Goal: Task Accomplishment & Management: Use online tool/utility

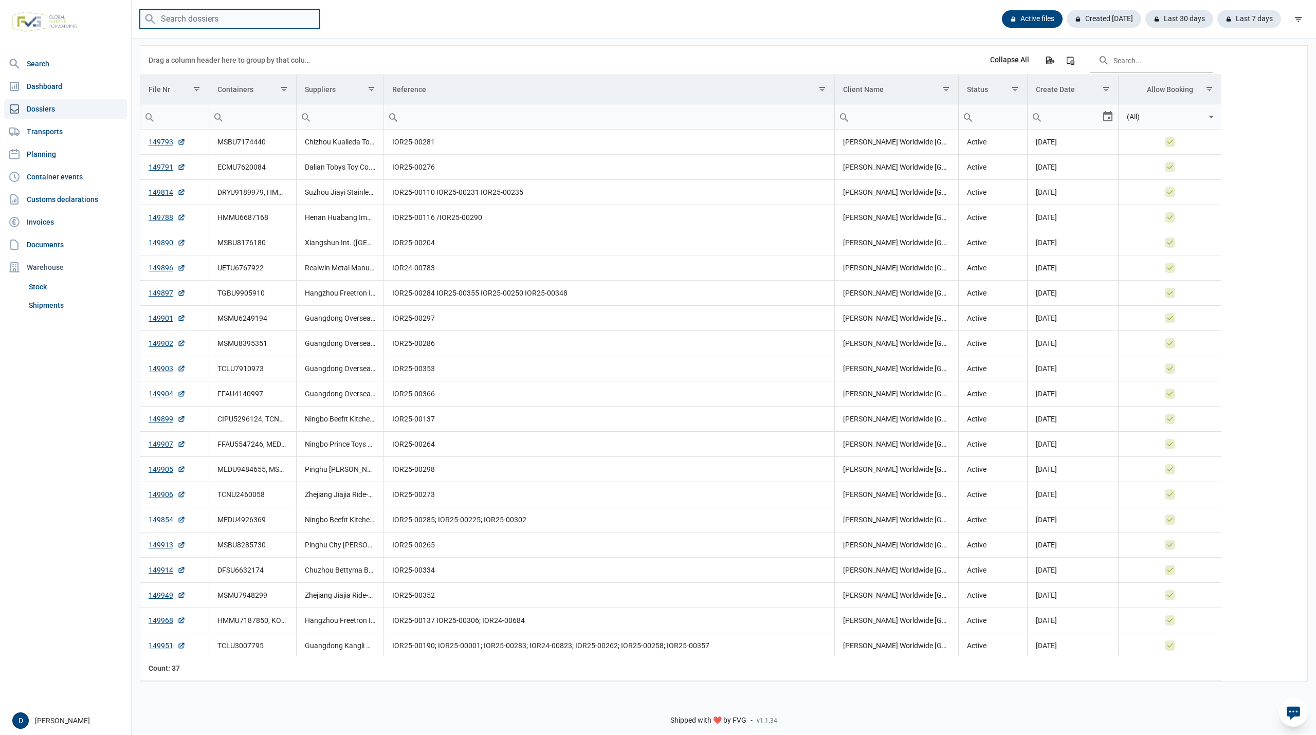
click at [191, 22] on input "search" at bounding box center [230, 19] width 180 height 20
click at [46, 305] on link "Shipments" at bounding box center [76, 305] width 102 height 19
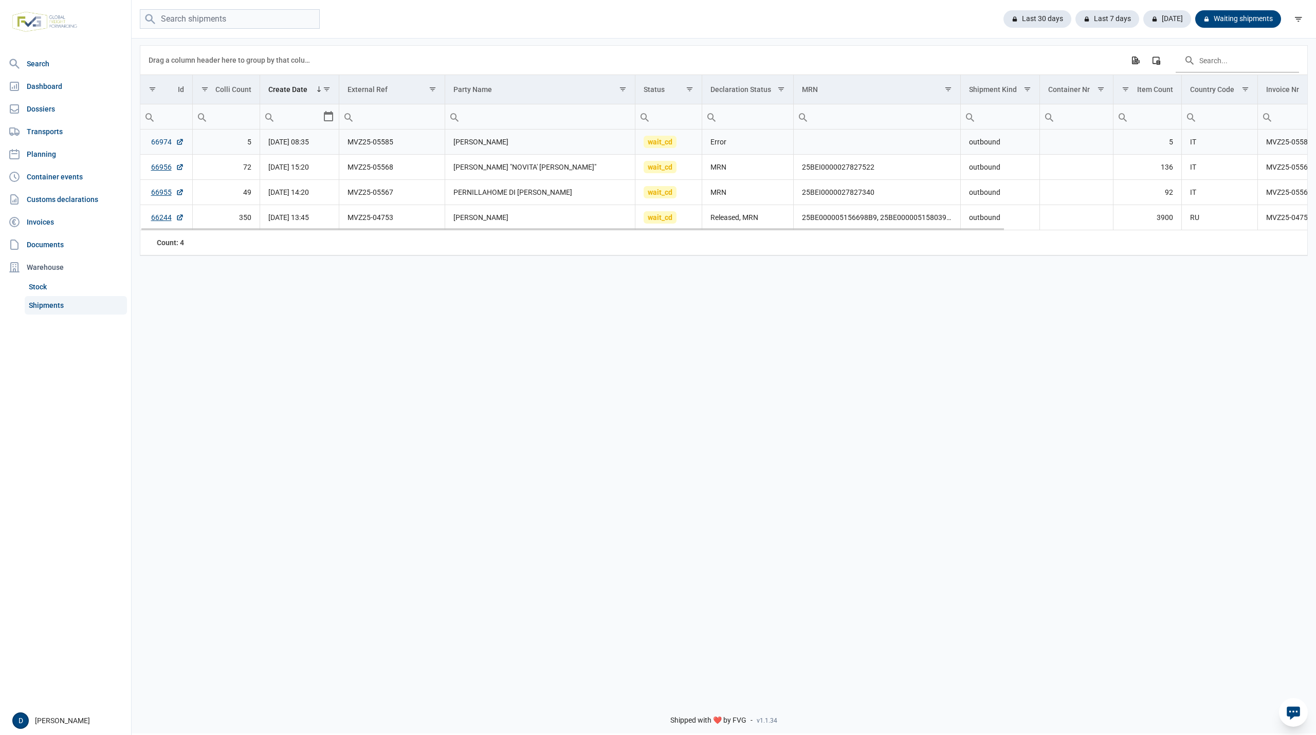
click at [171, 138] on link "66974" at bounding box center [167, 142] width 33 height 10
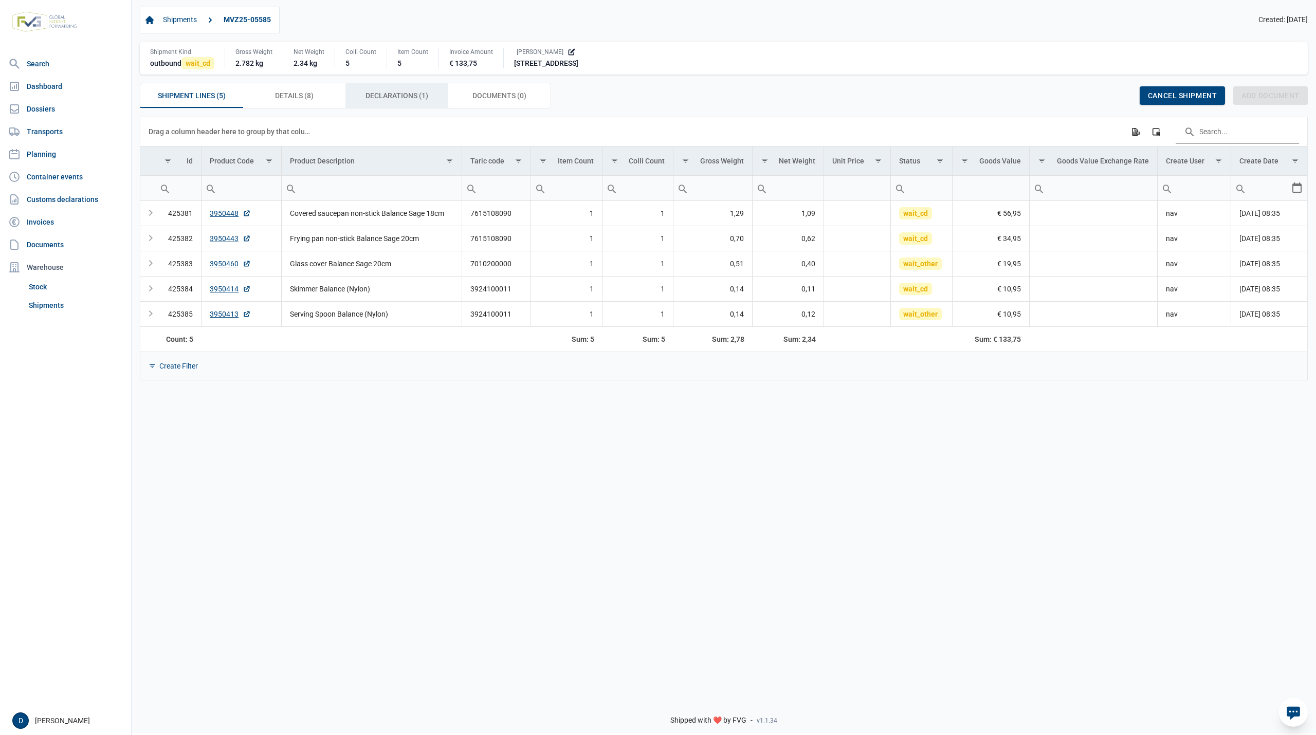
click at [399, 93] on span "Declarations (1) Declarations (1)" at bounding box center [396, 95] width 63 height 12
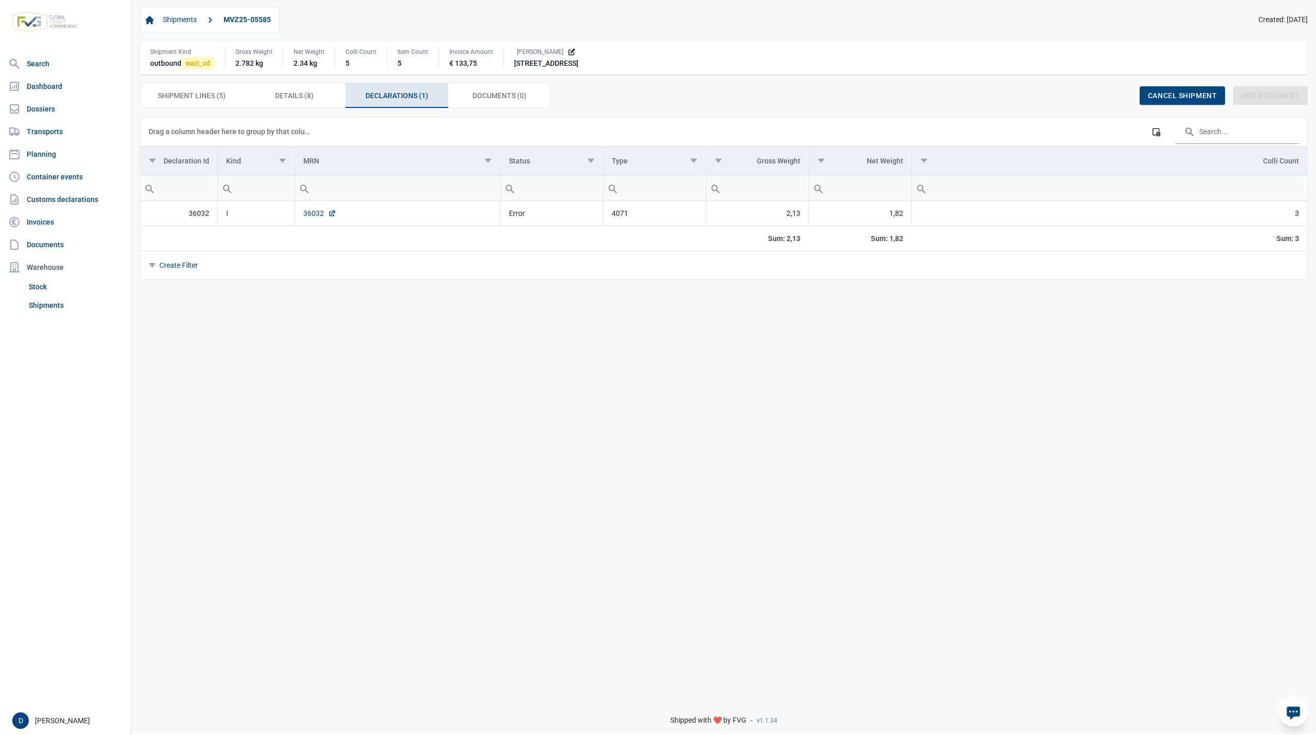
click at [311, 218] on link "36032" at bounding box center [319, 213] width 33 height 10
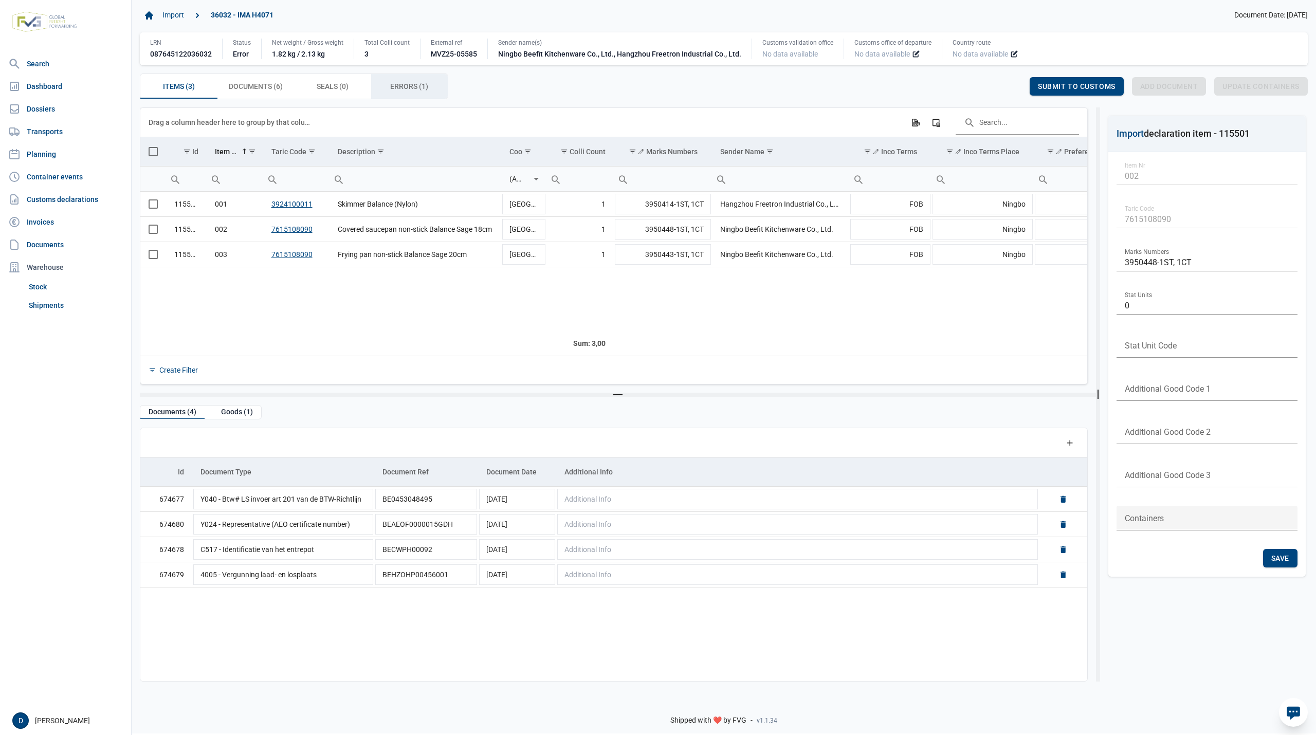
click at [393, 83] on span "Errors (1) Errors (1)" at bounding box center [409, 86] width 38 height 12
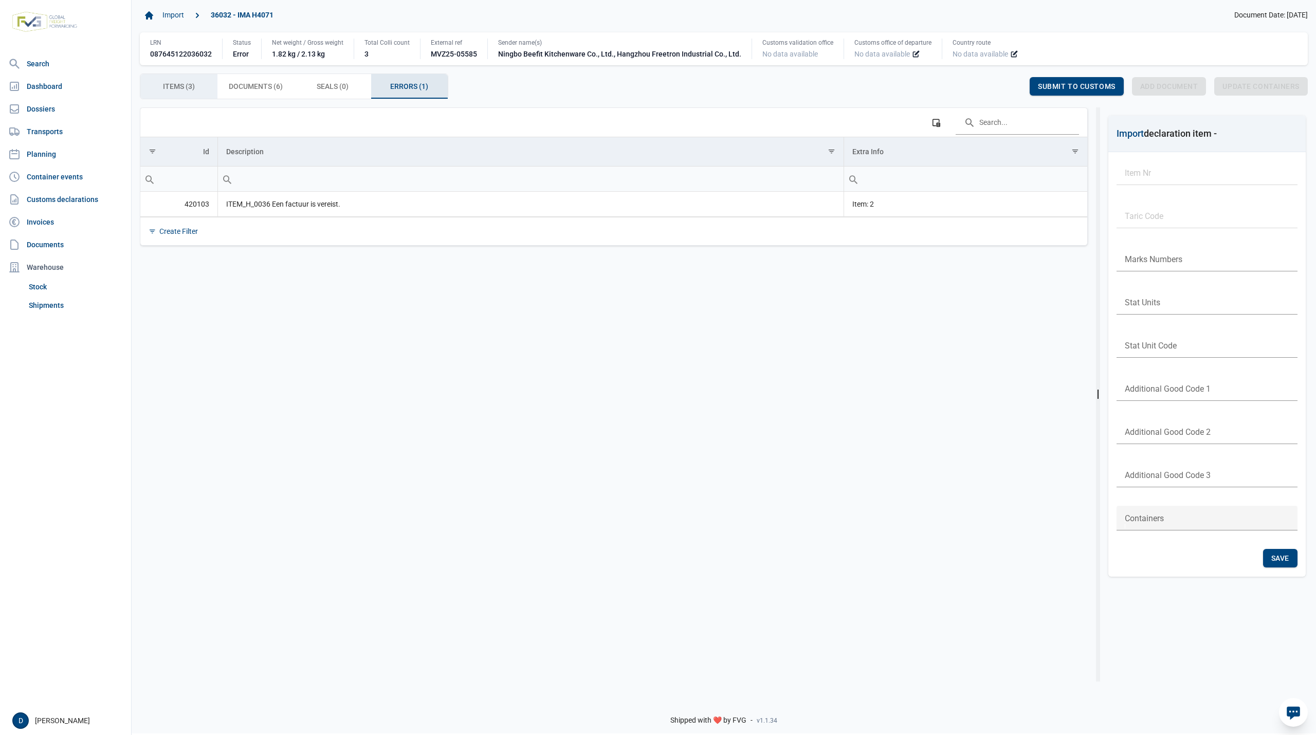
click at [194, 86] on span "Items (3) Items (3)" at bounding box center [179, 86] width 32 height 12
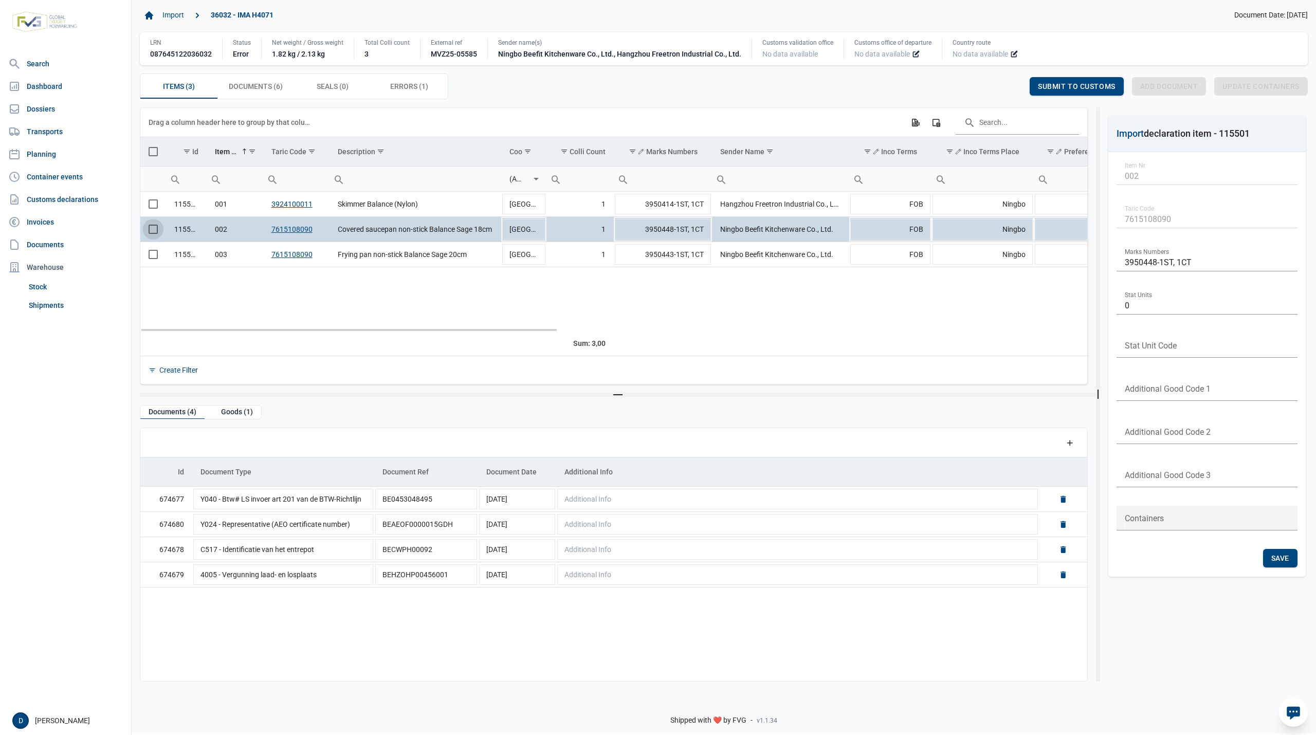
click at [155, 231] on span "Select row" at bounding box center [153, 229] width 9 height 9
click at [235, 415] on div "Goods (1)" at bounding box center [237, 413] width 48 height 14
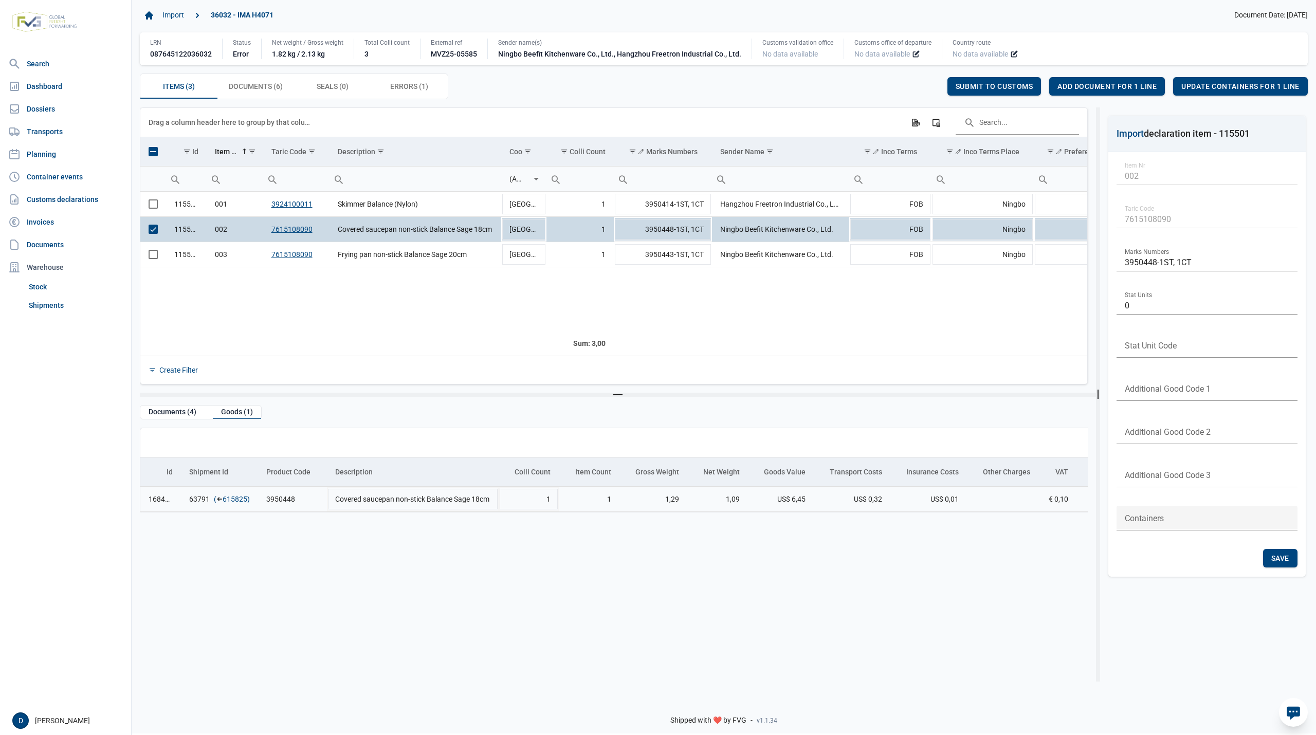
click at [233, 503] on link "615825" at bounding box center [235, 499] width 25 height 10
click at [1108, 84] on span "Add document for 1 line" at bounding box center [1106, 86] width 99 height 8
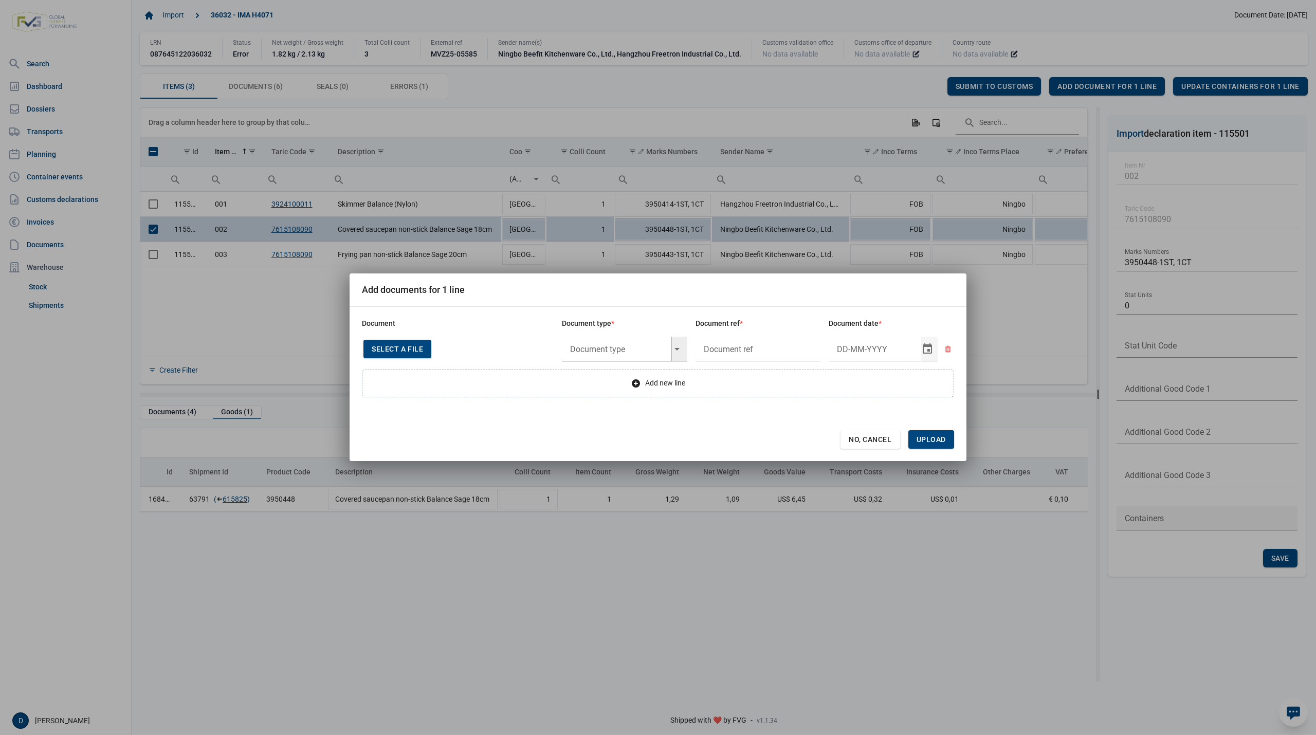
click at [622, 348] on input "text" at bounding box center [616, 349] width 109 height 25
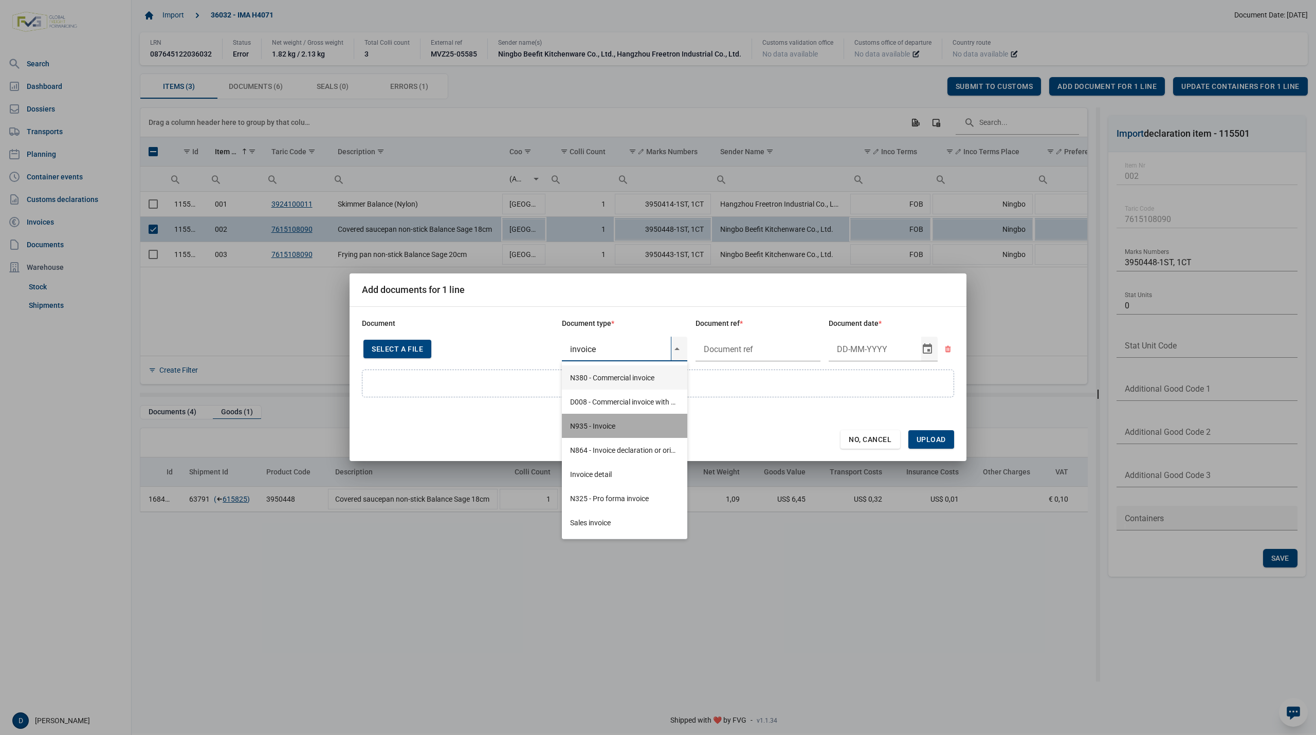
click at [601, 428] on div "N935 - Invoice" at bounding box center [624, 426] width 125 height 24
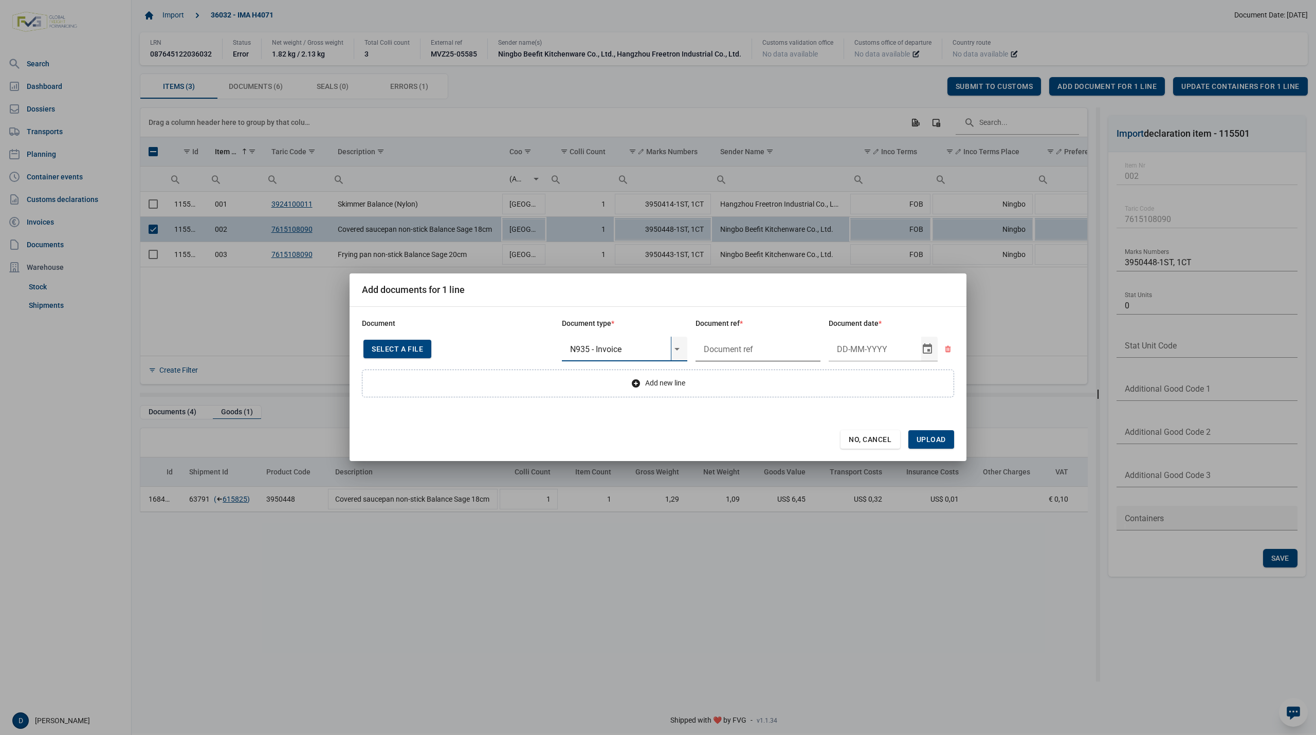
type input "N935 - Invoice"
click at [720, 345] on input "text" at bounding box center [757, 349] width 125 height 25
type input "."
type input "26-3-2025"
click at [931, 445] on span "Upload" at bounding box center [931, 439] width 46 height 19
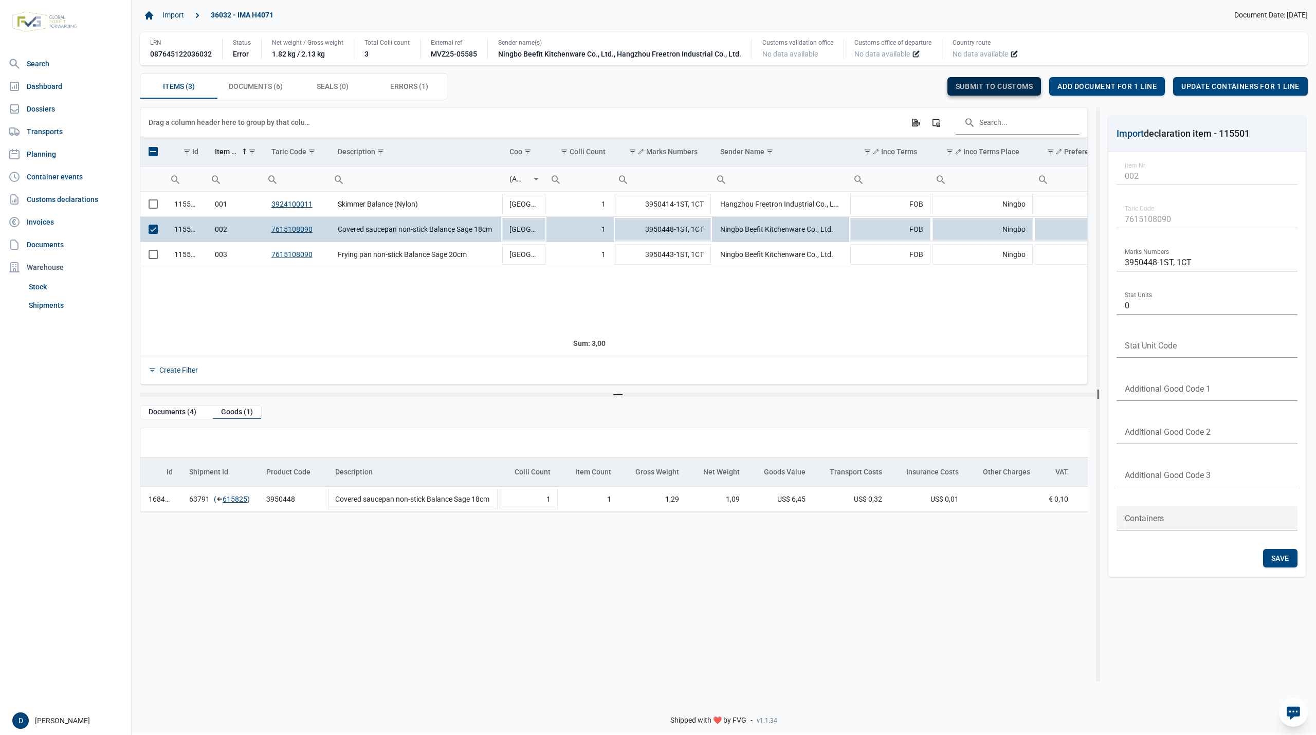
click at [980, 83] on span "Submit to customs" at bounding box center [995, 86] width 78 height 8
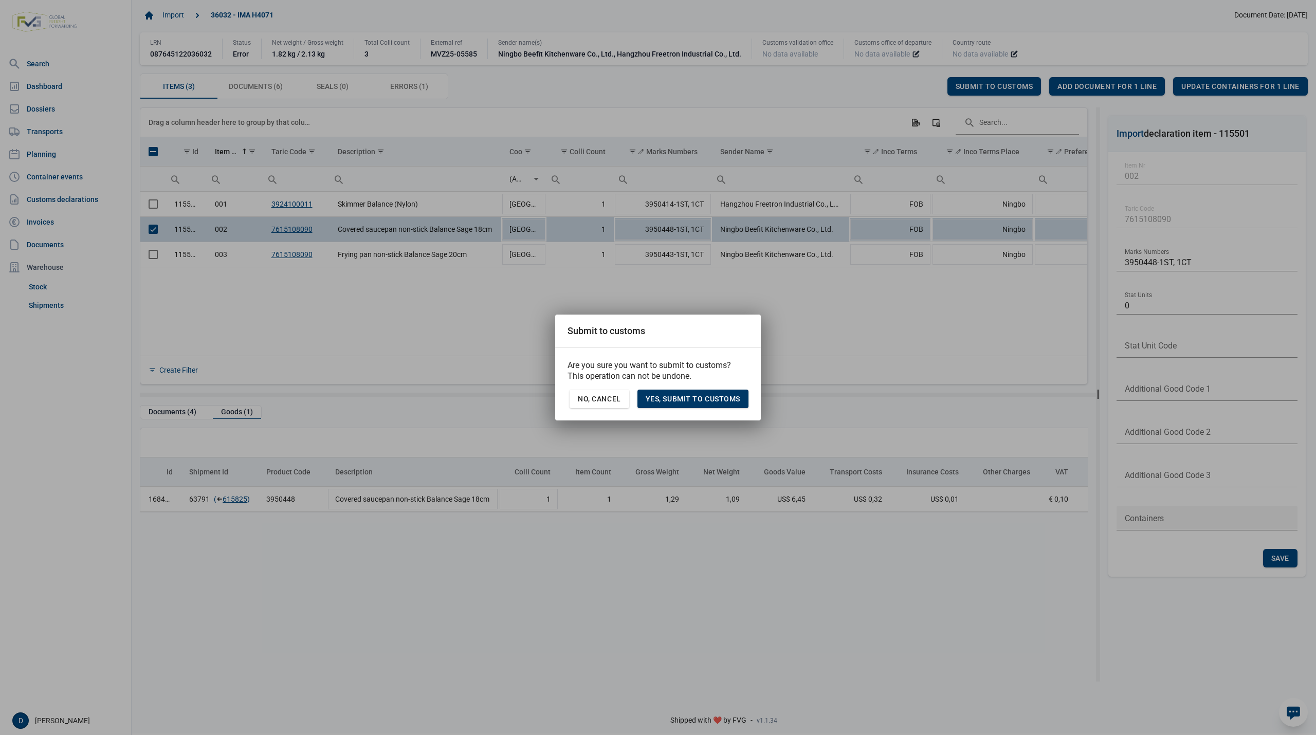
click at [683, 401] on span "Yes, Submit to customs" at bounding box center [693, 399] width 95 height 8
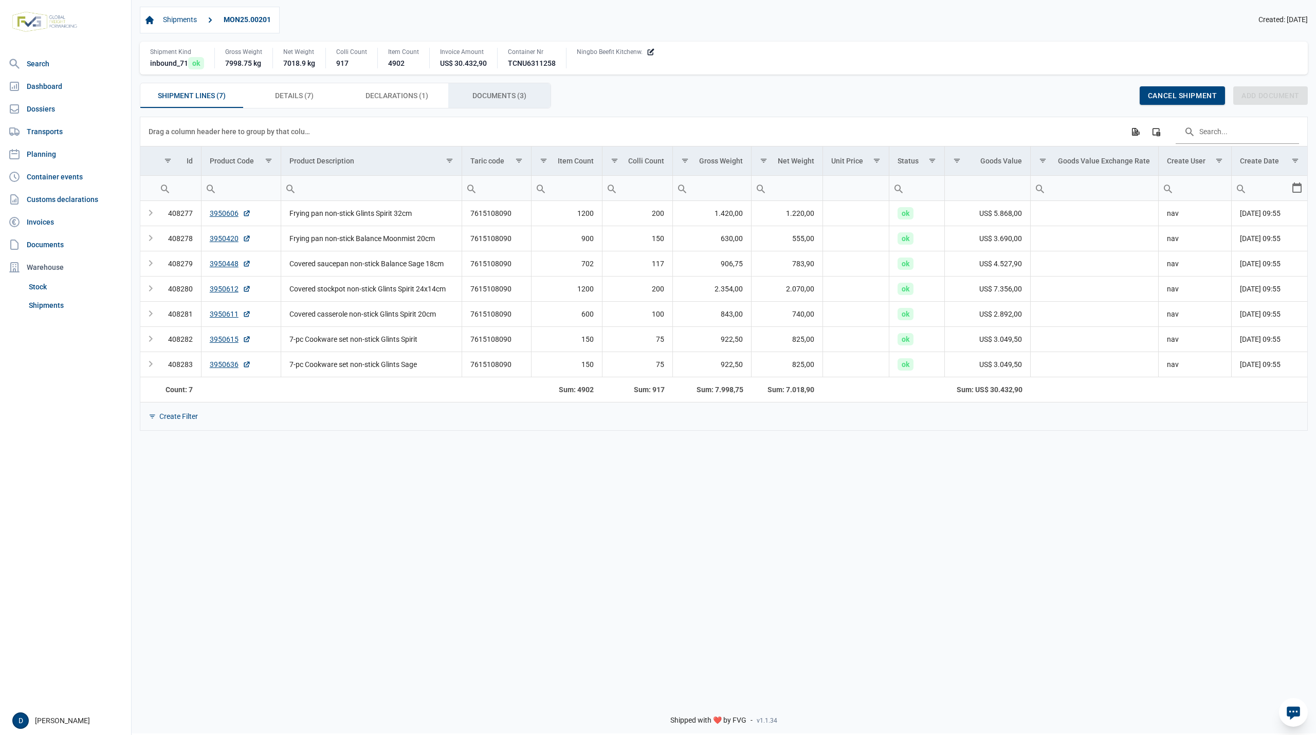
click at [473, 94] on span "Documents (3) Documents (3)" at bounding box center [499, 95] width 54 height 12
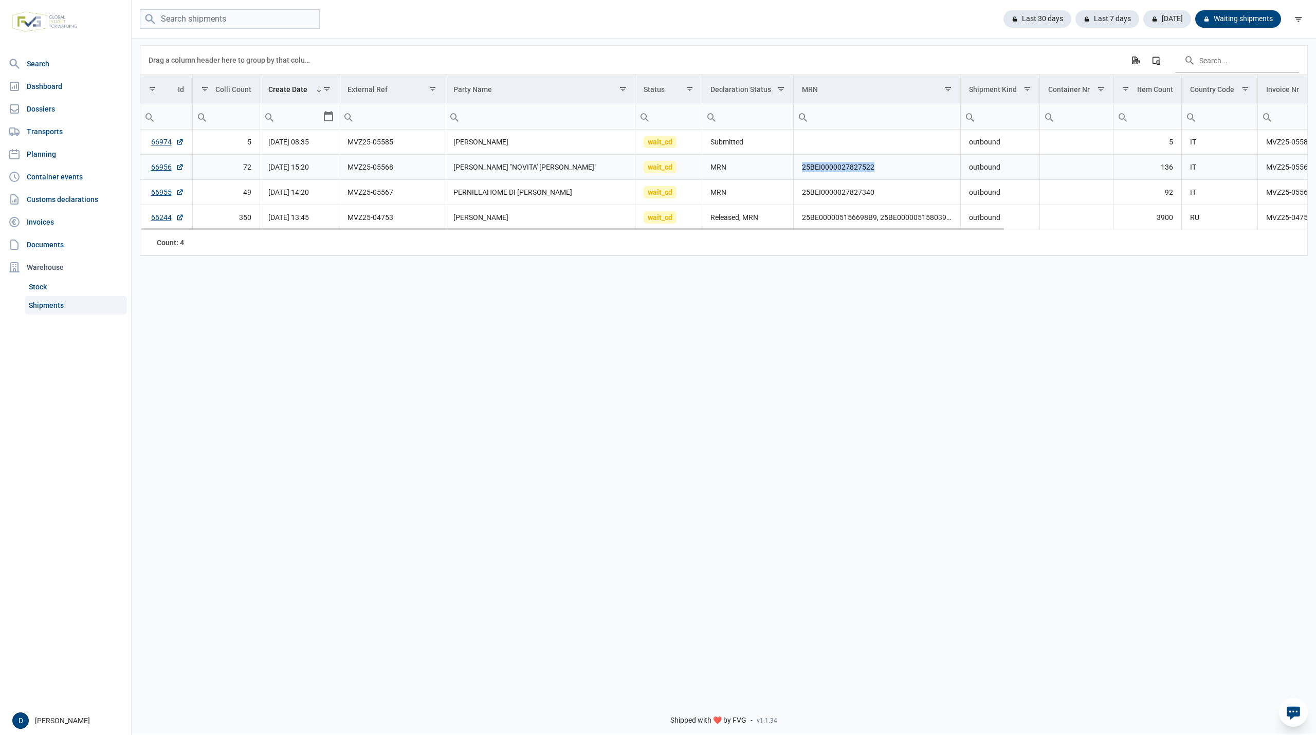
drag, startPoint x: 803, startPoint y: 171, endPoint x: 880, endPoint y: 171, distance: 77.1
click at [880, 171] on td "25BEI0000027827522" at bounding box center [877, 167] width 167 height 25
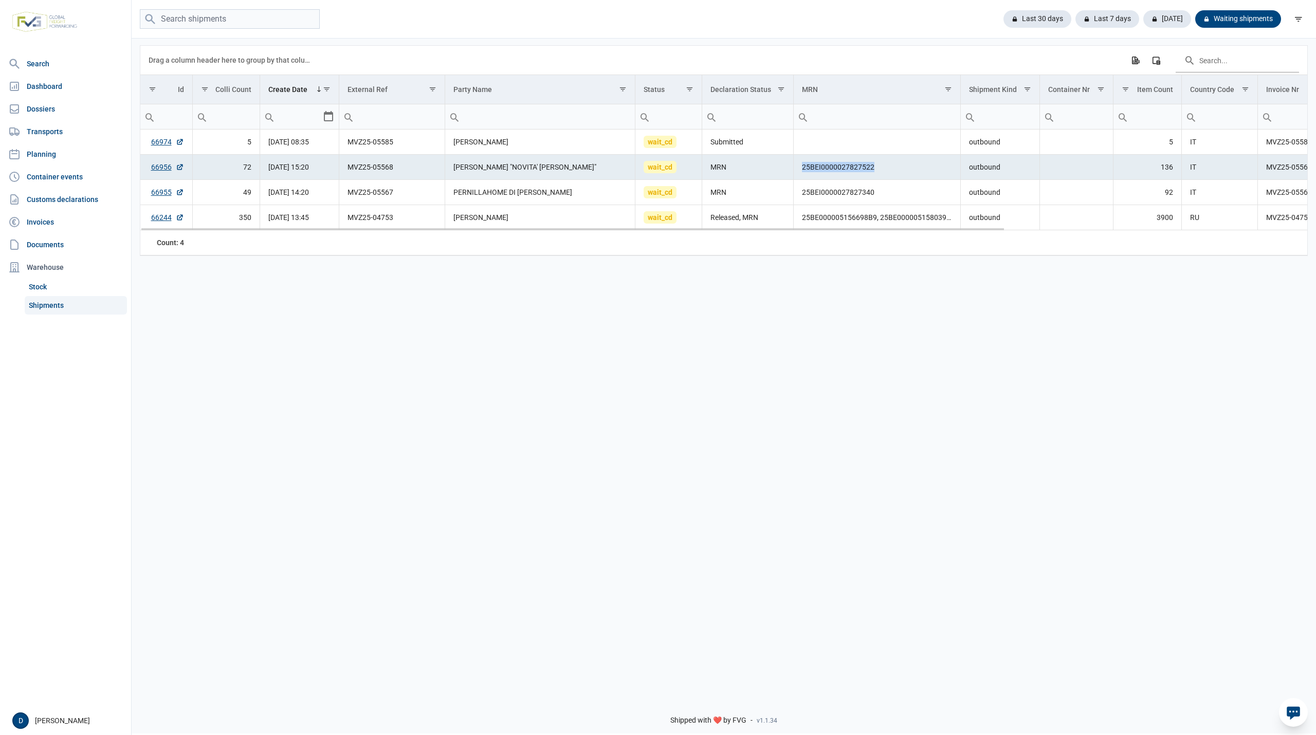
copy td "25BEI0000027827522"
click at [809, 195] on td "25BEI0000027827340" at bounding box center [877, 192] width 167 height 25
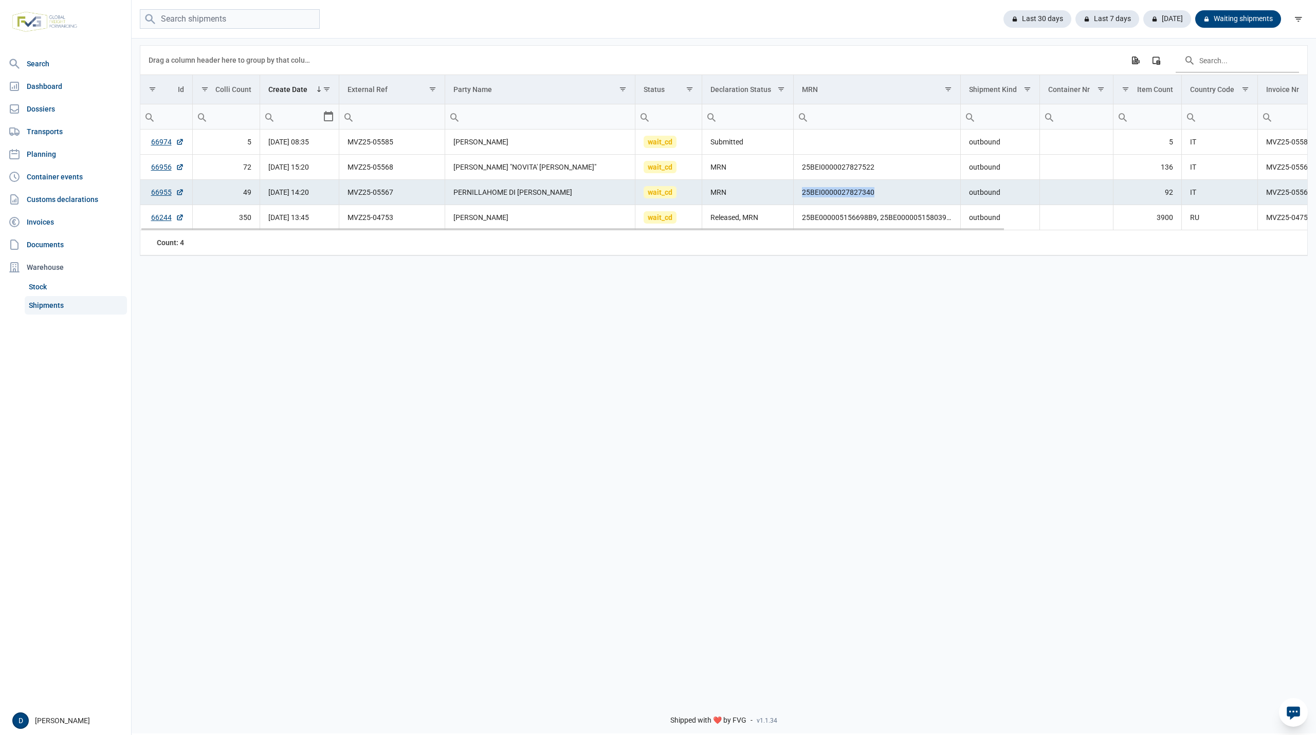
drag, startPoint x: 802, startPoint y: 196, endPoint x: 876, endPoint y: 199, distance: 74.6
click at [876, 199] on td "25BEI0000027827340" at bounding box center [877, 192] width 167 height 25
copy td "25BEI0000027827340"
click at [167, 193] on link "66955" at bounding box center [167, 192] width 33 height 10
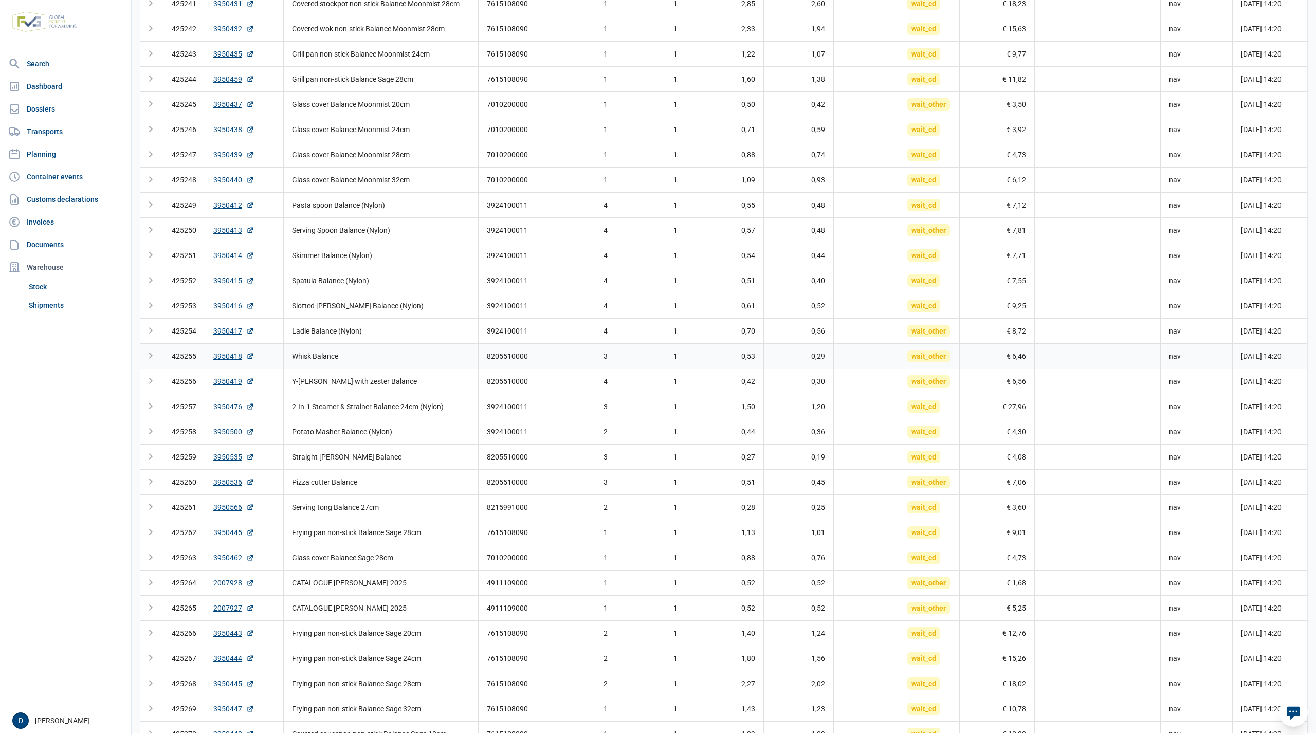
scroll to position [617, 0]
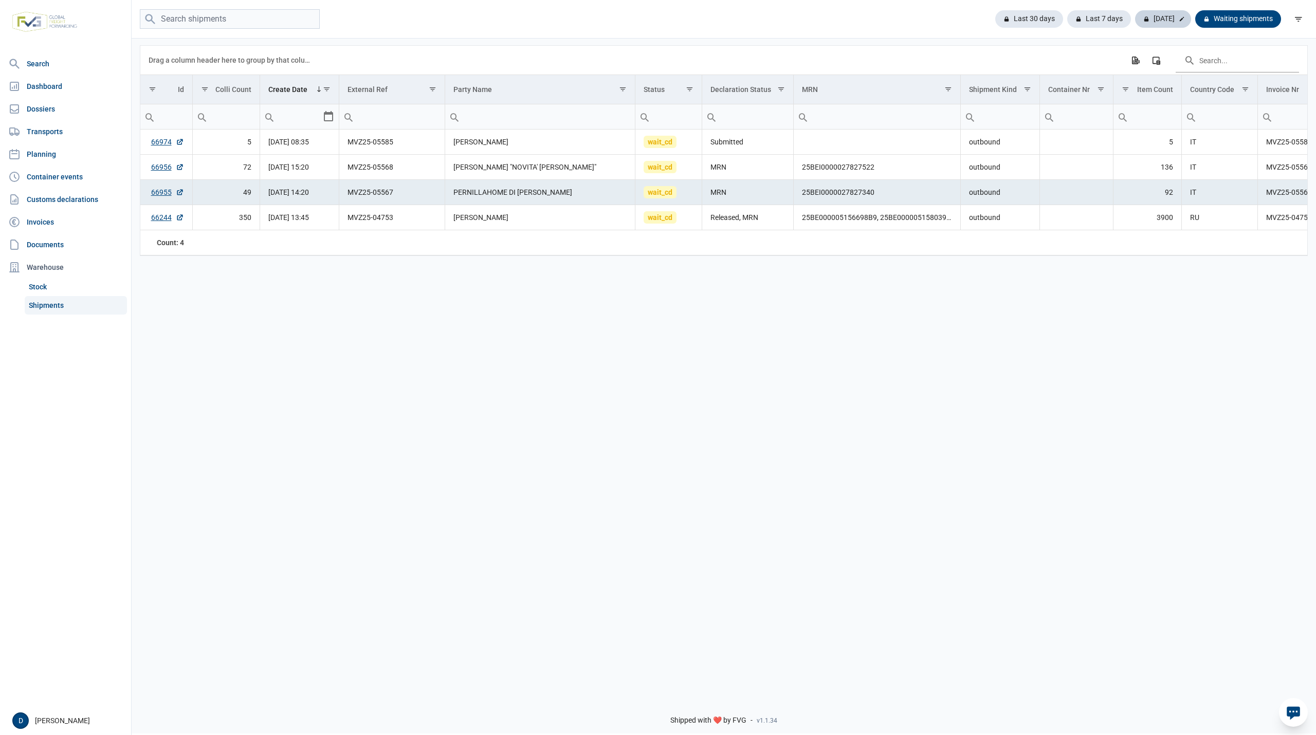
click at [1160, 19] on div "[DATE]" at bounding box center [1163, 18] width 56 height 17
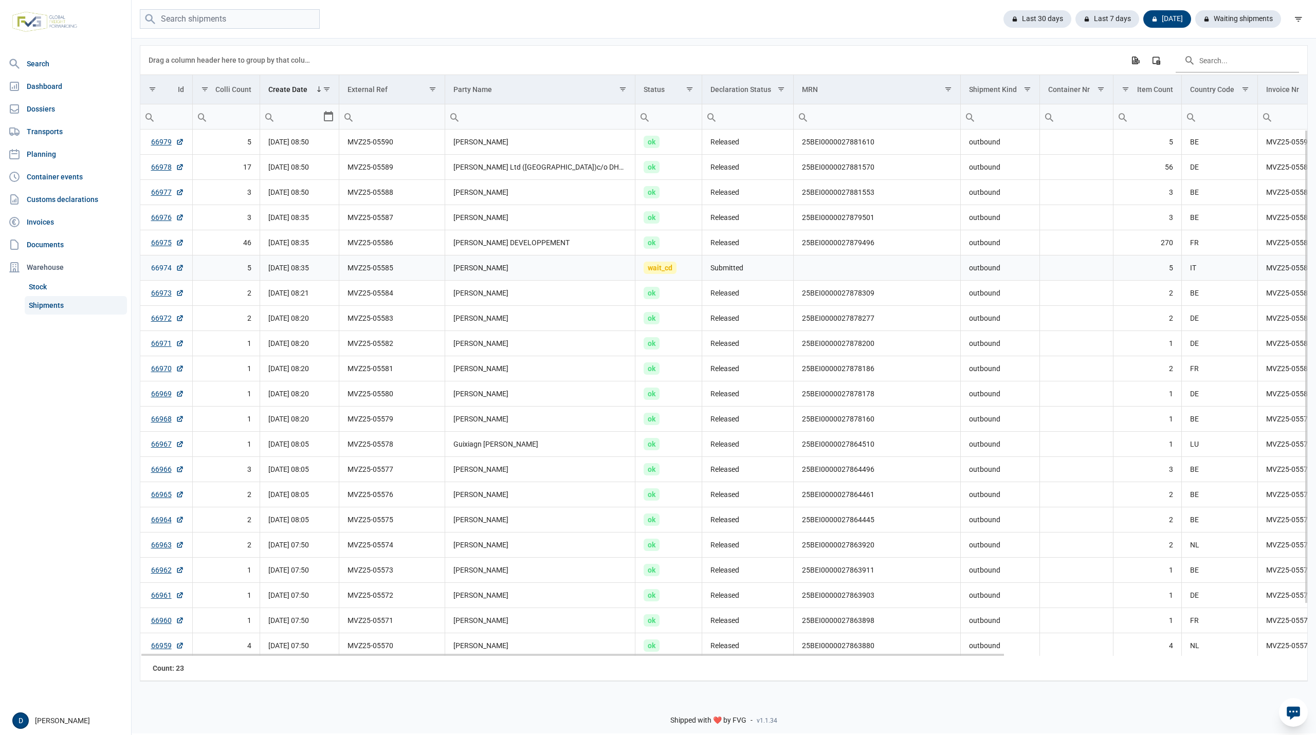
click at [151, 270] on link "66974" at bounding box center [167, 268] width 33 height 10
